Goal: Navigation & Orientation: Find specific page/section

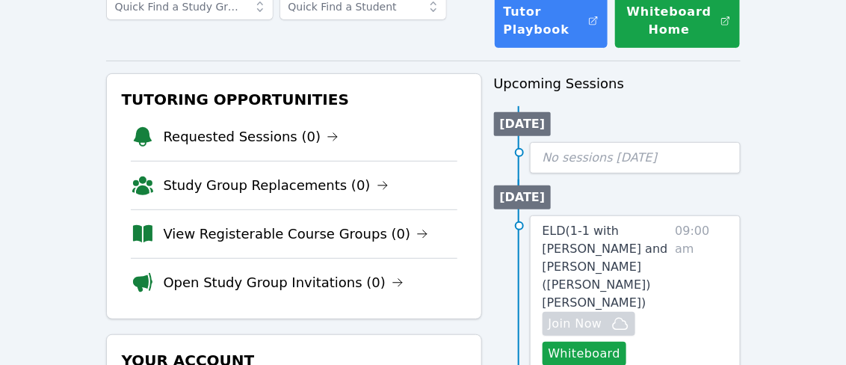
scroll to position [107, 0]
